Goal: Task Accomplishment & Management: Manage account settings

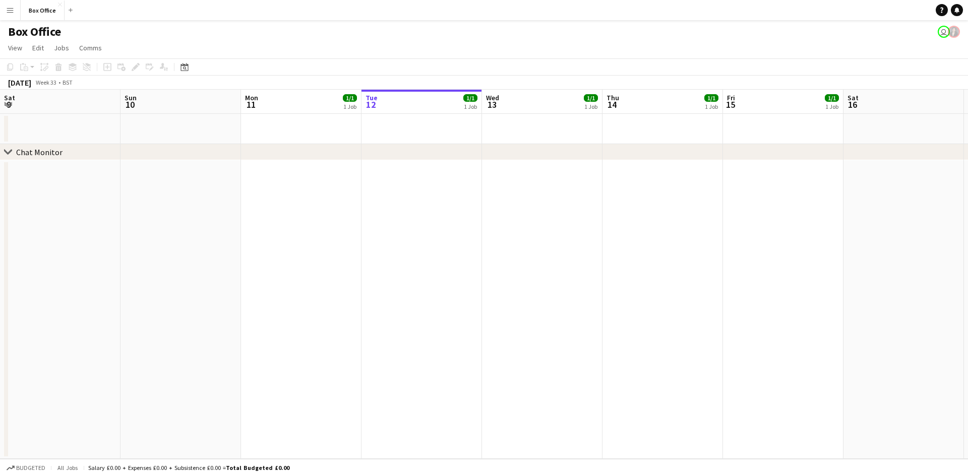
scroll to position [0, 241]
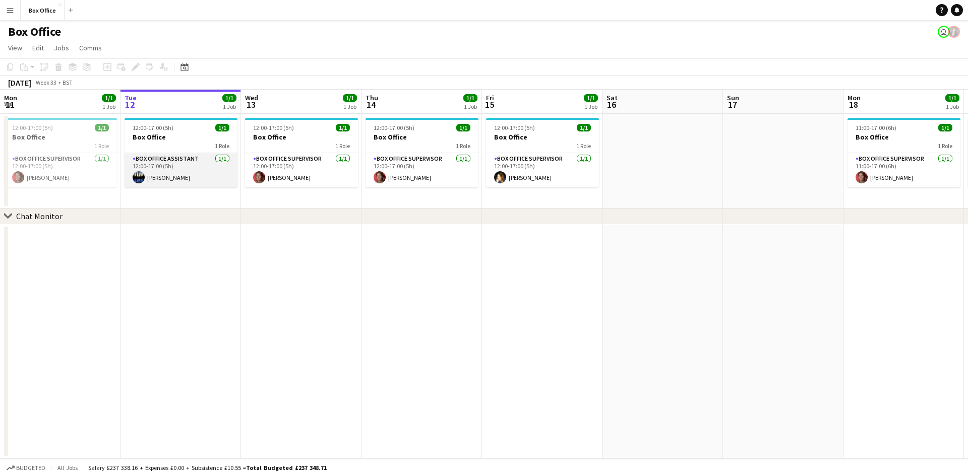
click at [137, 178] on app-user-avatar at bounding box center [139, 177] width 12 height 12
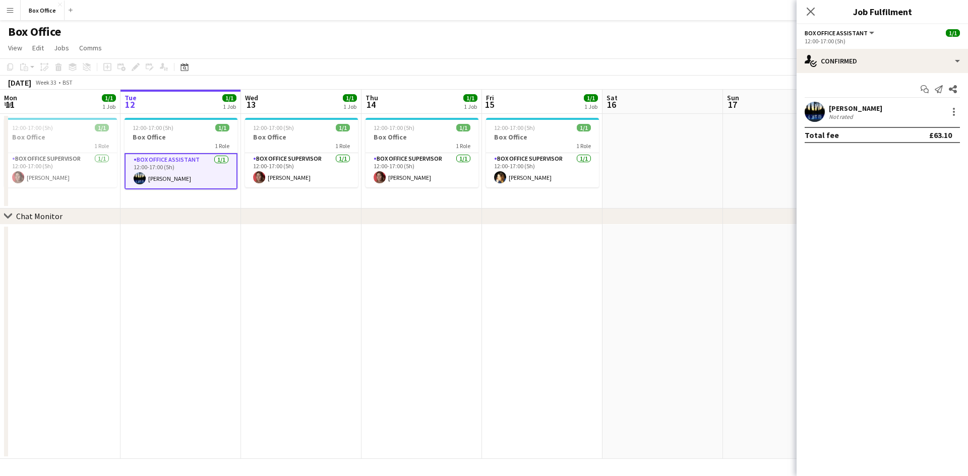
click at [812, 112] on app-user-avatar at bounding box center [815, 112] width 20 height 20
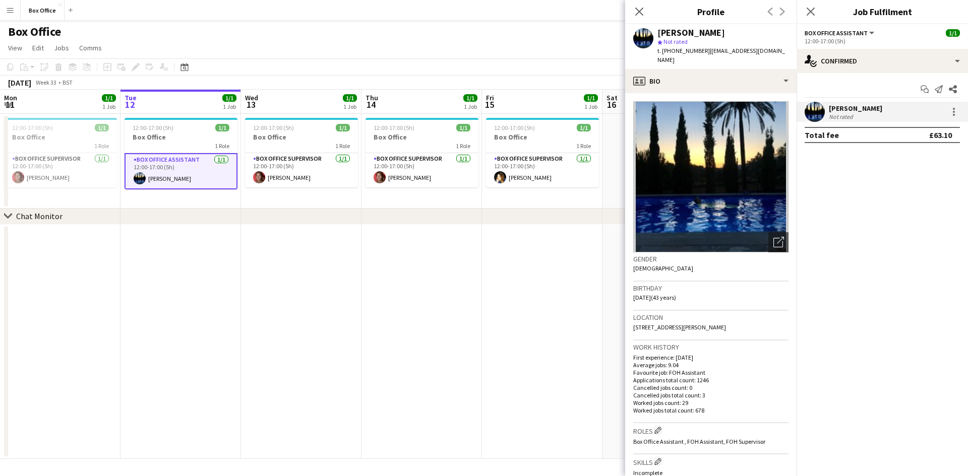
click at [492, 289] on app-date-cell at bounding box center [542, 342] width 121 height 235
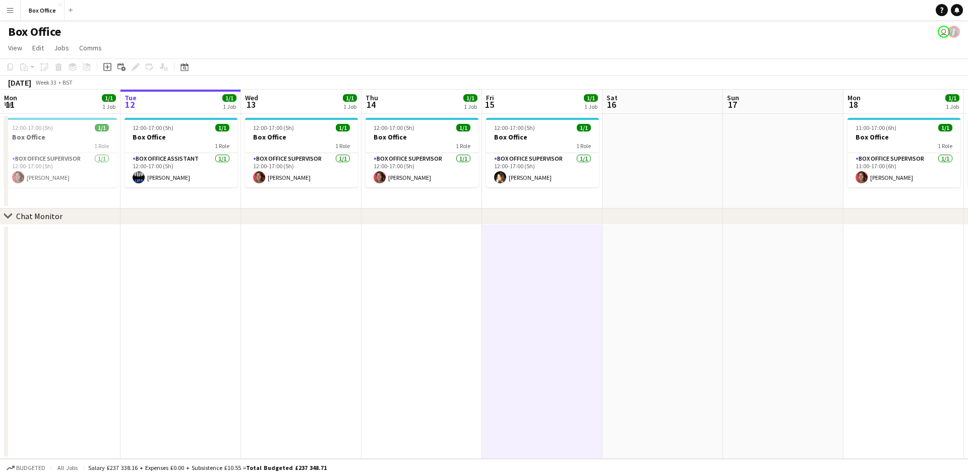
scroll to position [0, 275]
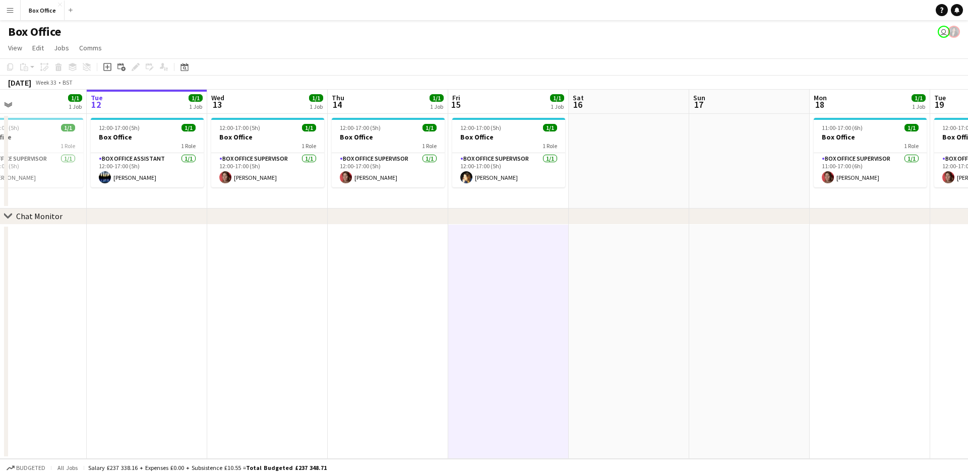
drag, startPoint x: 475, startPoint y: 294, endPoint x: 442, endPoint y: 295, distance: 33.8
click at [442, 295] on app-calendar-viewport "Sat 9 Sun 10 Mon 11 1/1 1 Job Tue 12 1/1 1 Job Wed 13 1/1 1 Job Thu 14 1/1 1 Jo…" at bounding box center [484, 275] width 968 height 370
